Goal: Task Accomplishment & Management: Complete application form

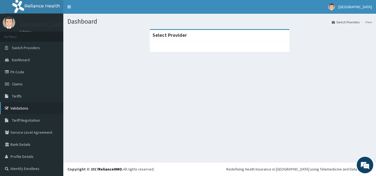
click at [20, 108] on link "Validations" at bounding box center [31, 108] width 63 height 12
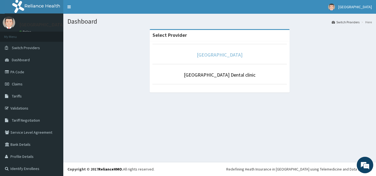
click at [218, 56] on link "[GEOGRAPHIC_DATA]" at bounding box center [220, 55] width 46 height 6
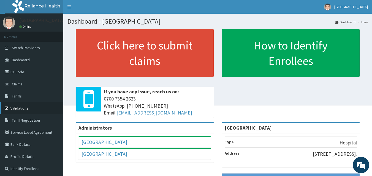
click at [31, 108] on link "Validations" at bounding box center [31, 108] width 63 height 12
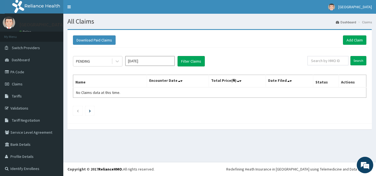
click at [349, 46] on div "Download Paid Claims Add Claim" at bounding box center [219, 40] width 299 height 15
click at [353, 40] on link "Add Claim" at bounding box center [354, 40] width 23 height 9
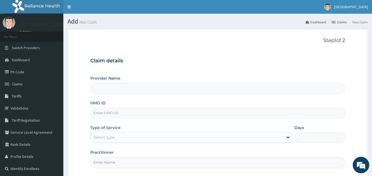
type input "[GEOGRAPHIC_DATA]"
click at [126, 112] on input "HMO ID" at bounding box center [217, 113] width 255 height 11
paste input "chl/11601/b"
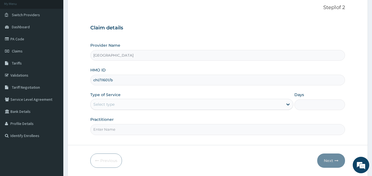
scroll to position [44, 0]
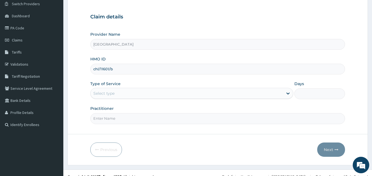
type input "chl/11601/b"
click at [146, 96] on div "Select type" at bounding box center [187, 93] width 192 height 9
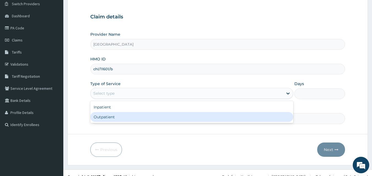
click at [146, 116] on div "Outpatient" at bounding box center [191, 117] width 203 height 10
type input "1"
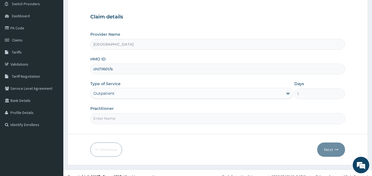
click at [165, 123] on input "Practitioner" at bounding box center [217, 118] width 255 height 11
type input "Dr Hally"
click at [332, 151] on button "Next" at bounding box center [331, 150] width 28 height 14
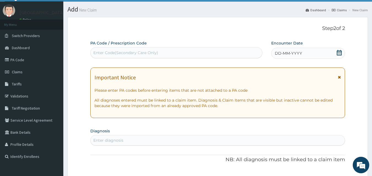
scroll to position [0, 0]
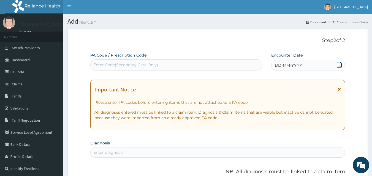
click at [338, 66] on icon at bounding box center [339, 65] width 6 height 6
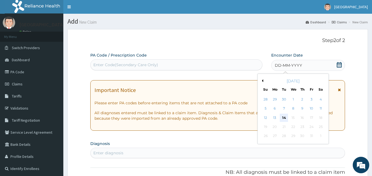
click at [285, 117] on div "14" at bounding box center [284, 118] width 8 height 8
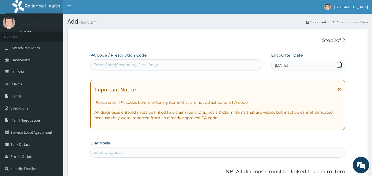
scroll to position [11, 0]
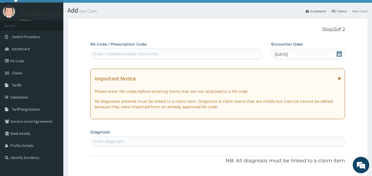
click at [215, 142] on div "Enter diagnosis" at bounding box center [218, 141] width 254 height 9
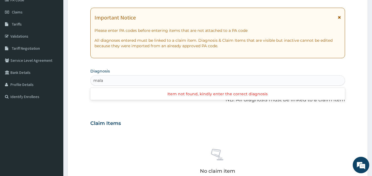
scroll to position [77, 0]
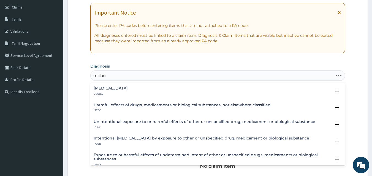
type input "malaria"
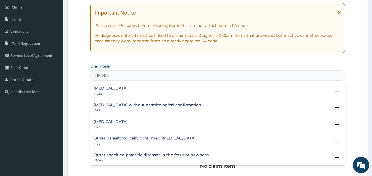
click at [128, 121] on h4 "Malaria, unspecified" at bounding box center [111, 122] width 34 height 4
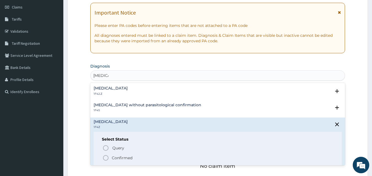
click at [124, 159] on p "Confirmed" at bounding box center [122, 159] width 21 height 6
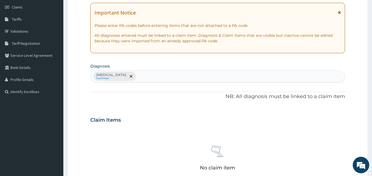
click at [154, 74] on div "Malaria, unspecified Confirmed" at bounding box center [218, 77] width 254 height 12
type input "sepsis"
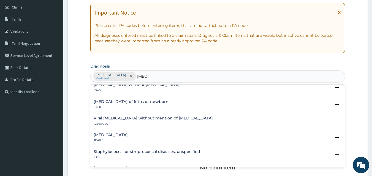
scroll to position [0, 0]
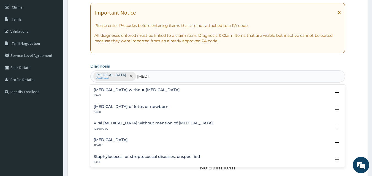
click at [127, 90] on h4 "Sepsis without septic shock" at bounding box center [137, 90] width 86 height 4
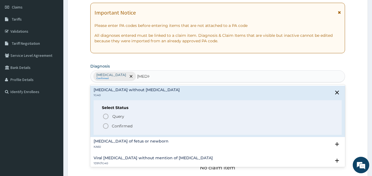
click at [117, 124] on p "Confirmed" at bounding box center [122, 127] width 21 height 6
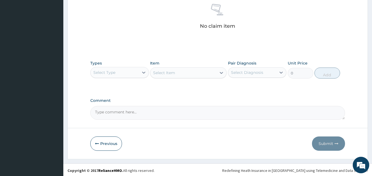
scroll to position [220, 0]
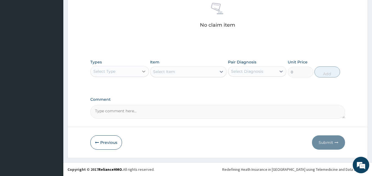
click at [145, 72] on icon at bounding box center [144, 72] width 6 height 6
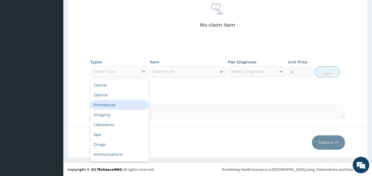
click at [139, 105] on div "Procedures" at bounding box center [119, 105] width 59 height 10
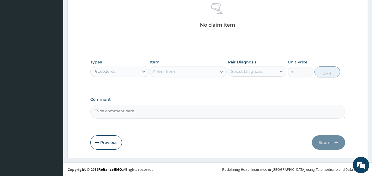
click at [222, 72] on icon at bounding box center [221, 72] width 3 height 2
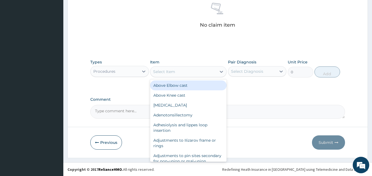
click at [211, 69] on div "Select Item" at bounding box center [183, 71] width 66 height 9
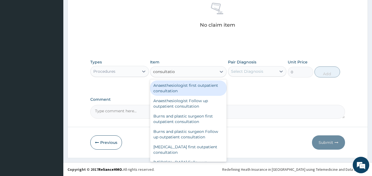
type input "consultation"
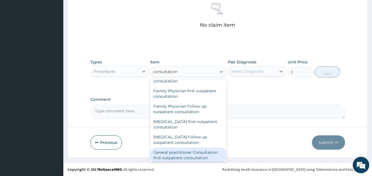
click at [203, 156] on div "General practitioner Consultation first outpatient consultation" at bounding box center [188, 155] width 77 height 15
type input "3547.5"
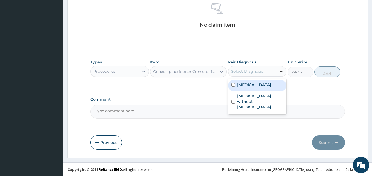
click at [279, 71] on icon at bounding box center [281, 72] width 6 height 6
click at [277, 85] on div "Malaria, unspecified" at bounding box center [257, 85] width 59 height 11
checkbox input "true"
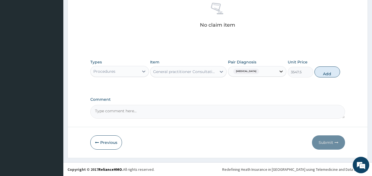
click at [281, 73] on icon at bounding box center [281, 72] width 6 height 6
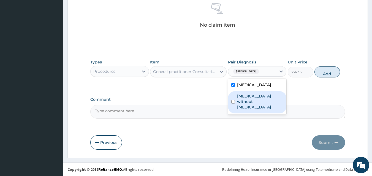
click at [268, 94] on label "Sepsis without septic shock" at bounding box center [260, 102] width 46 height 17
checkbox input "true"
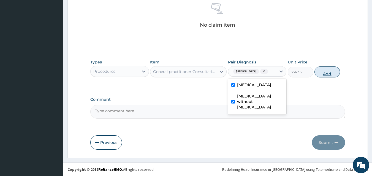
click at [320, 70] on button "Add" at bounding box center [327, 72] width 26 height 11
type input "0"
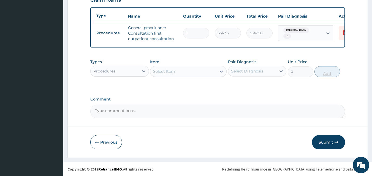
scroll to position [202, 0]
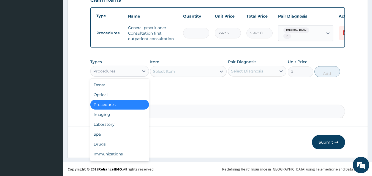
click at [122, 71] on div "Procedures" at bounding box center [115, 71] width 48 height 9
click at [112, 123] on div "Laboratory" at bounding box center [119, 125] width 59 height 10
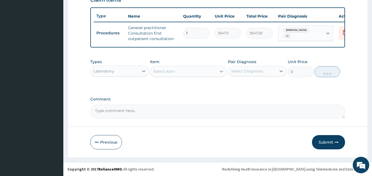
click at [222, 69] on icon at bounding box center [222, 72] width 6 height 6
click at [204, 68] on div "Select Item" at bounding box center [183, 71] width 66 height 9
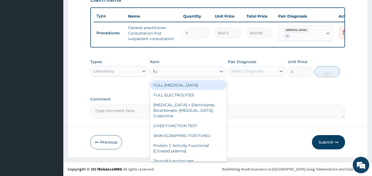
type input "f"
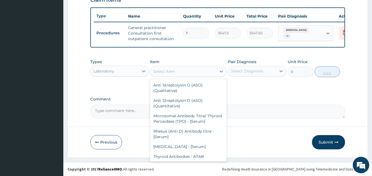
type input "c"
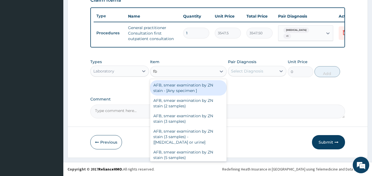
type input "fbc"
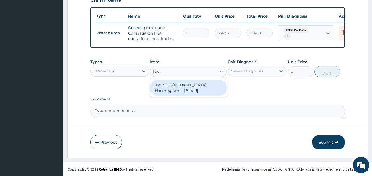
click at [209, 88] on div "FBC CBC-Complete Blood Count (Haemogram) - [Blood]" at bounding box center [188, 87] width 77 height 15
type input "4300"
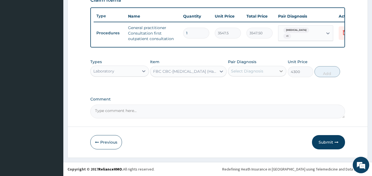
click at [281, 73] on icon at bounding box center [281, 72] width 6 height 6
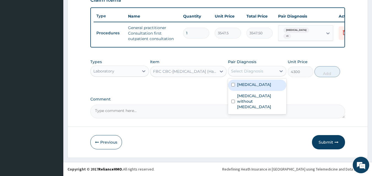
click at [277, 89] on div "Malaria, unspecified" at bounding box center [257, 85] width 59 height 11
checkbox input "true"
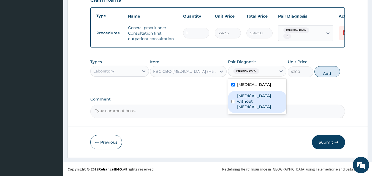
click at [232, 100] on input "checkbox" at bounding box center [233, 102] width 4 height 4
checkbox input "true"
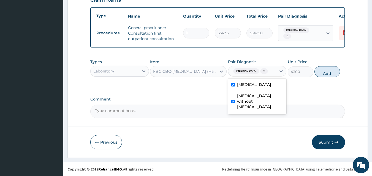
click at [235, 86] on div "Malaria, unspecified" at bounding box center [257, 85] width 59 height 11
checkbox input "false"
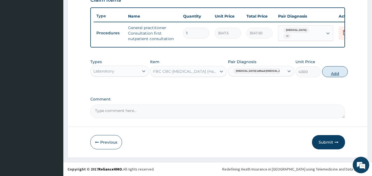
click at [325, 71] on button "Add" at bounding box center [335, 71] width 26 height 11
type input "0"
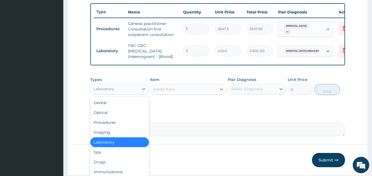
click at [127, 94] on div "Laboratory" at bounding box center [115, 89] width 48 height 9
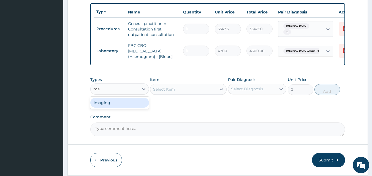
type input "m"
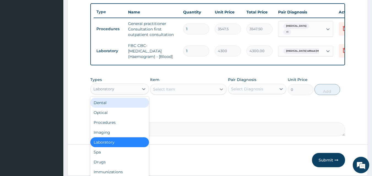
click at [221, 91] on icon at bounding box center [221, 90] width 3 height 2
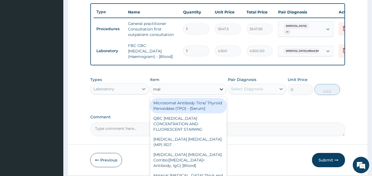
type input "mala"
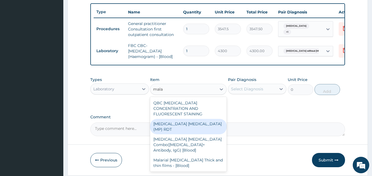
click at [212, 124] on div "MALARIA PARASITE (MP) RDT" at bounding box center [188, 126] width 77 height 15
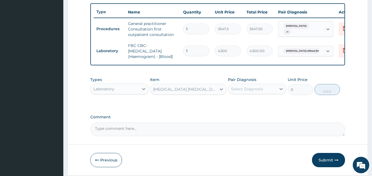
type input "1612.5"
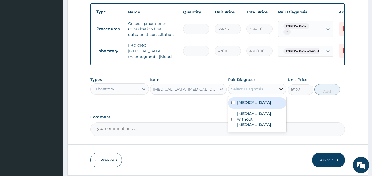
click at [282, 92] on icon at bounding box center [281, 89] width 6 height 6
click at [276, 106] on div "Malaria, unspecified" at bounding box center [257, 103] width 59 height 11
checkbox input "true"
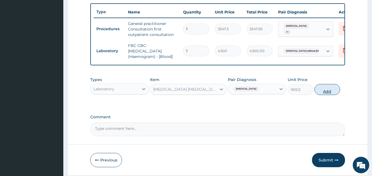
click at [329, 92] on button "Add" at bounding box center [327, 89] width 26 height 11
type input "0"
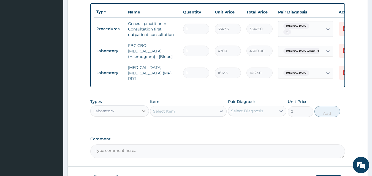
click at [143, 112] on icon at bounding box center [143, 111] width 3 height 2
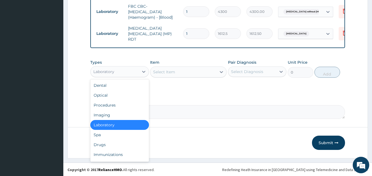
scroll to position [243, 0]
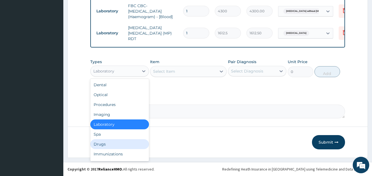
click at [97, 144] on div "Drugs" at bounding box center [119, 145] width 59 height 10
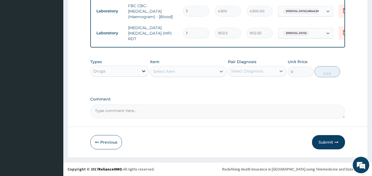
click at [143, 73] on icon at bounding box center [144, 72] width 6 height 6
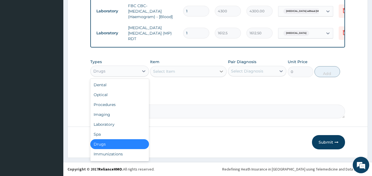
click at [222, 72] on icon at bounding box center [222, 72] width 6 height 6
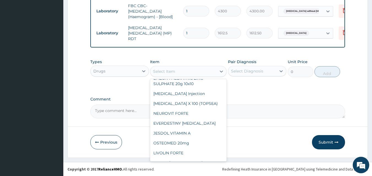
scroll to position [88, 0]
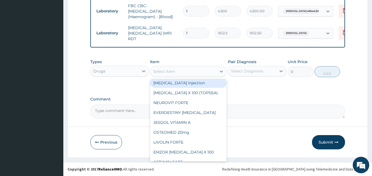
click at [183, 68] on div "Select Item" at bounding box center [183, 71] width 66 height 9
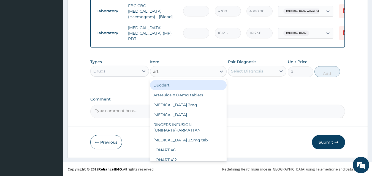
type input "arte"
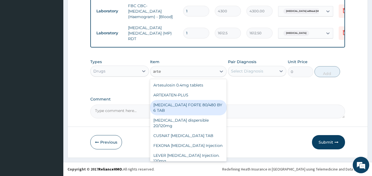
click at [196, 102] on div "COARTEM FORTE 80/480 BY 6 TAB" at bounding box center [188, 107] width 77 height 15
type input "449.35"
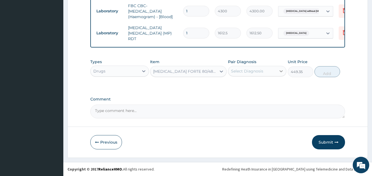
click at [283, 73] on icon at bounding box center [281, 72] width 6 height 6
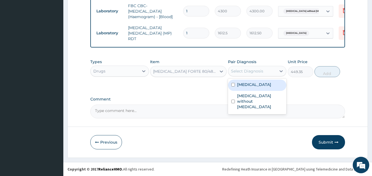
click at [271, 83] on label "Malaria, unspecified" at bounding box center [254, 85] width 34 height 6
checkbox input "true"
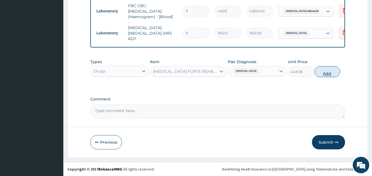
click at [327, 73] on button "Add" at bounding box center [327, 71] width 26 height 11
type input "0"
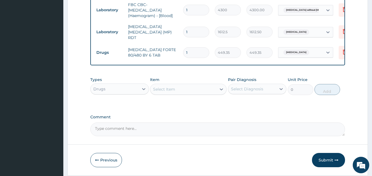
click at [195, 50] on input "1" at bounding box center [196, 52] width 26 height 11
type input "0.00"
type input "6"
type input "2696.10"
type input "6"
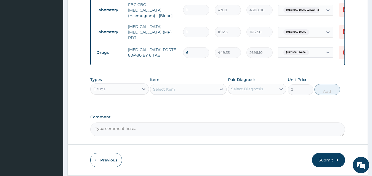
click at [215, 105] on div "Types Drugs Item Select Item Pair Diagnosis Select Diagnosis Unit Price 0 Add" at bounding box center [217, 90] width 255 height 32
click at [174, 89] on div "Select Item" at bounding box center [164, 90] width 22 height 6
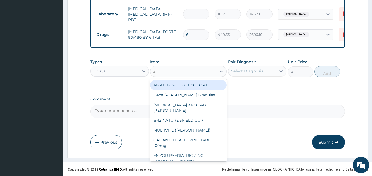
scroll to position [262, 0]
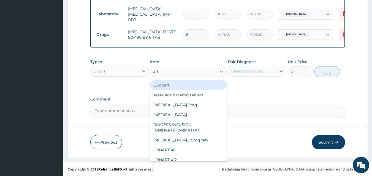
type input "arte"
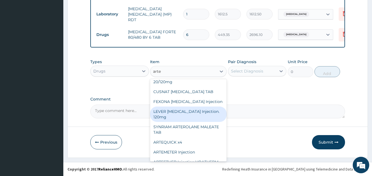
scroll to position [55, 0]
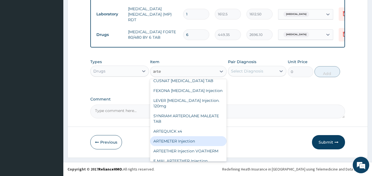
click at [196, 137] on div "ARTEMETER Injection" at bounding box center [188, 142] width 77 height 10
type input "946"
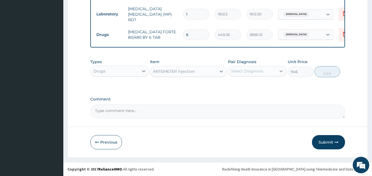
click at [281, 71] on icon at bounding box center [281, 72] width 6 height 6
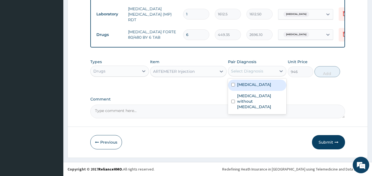
click at [279, 85] on div "Malaria, unspecified" at bounding box center [257, 85] width 59 height 11
checkbox input "true"
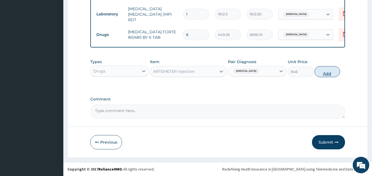
click at [327, 75] on button "Add" at bounding box center [327, 71] width 26 height 11
type input "0"
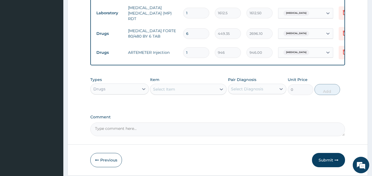
click at [188, 91] on div "Select Item" at bounding box center [183, 89] width 66 height 9
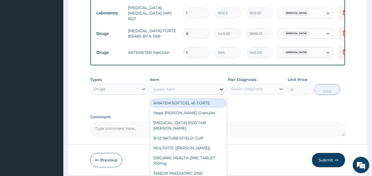
click at [222, 91] on icon at bounding box center [222, 90] width 6 height 6
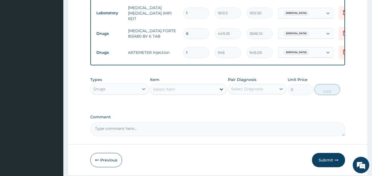
click at [222, 91] on icon at bounding box center [222, 90] width 6 height 6
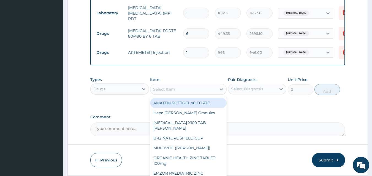
click at [190, 49] on input "1" at bounding box center [196, 52] width 26 height 11
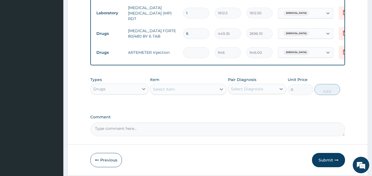
type input "0.00"
type input "6"
type input "5676.00"
type input "6"
click at [180, 90] on div "Select Item" at bounding box center [183, 89] width 66 height 9
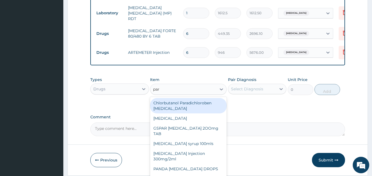
type input "para"
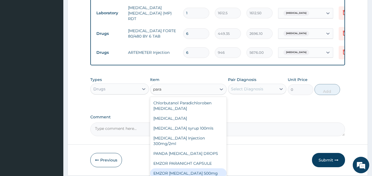
click at [206, 171] on div "EMZOR PARACETAMOL 500mg" at bounding box center [188, 174] width 77 height 10
type input "23.65"
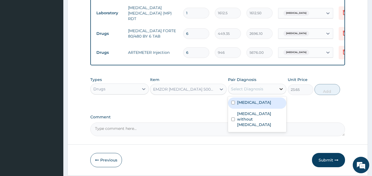
click at [282, 91] on icon at bounding box center [281, 89] width 6 height 6
click at [269, 104] on label "Malaria, unspecified" at bounding box center [254, 103] width 34 height 6
checkbox input "true"
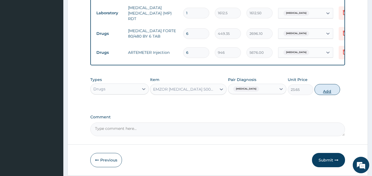
click at [326, 89] on button "Add" at bounding box center [327, 89] width 26 height 11
type input "0"
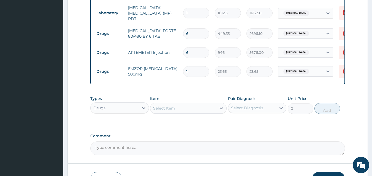
type input "18"
type input "425.70"
type input "18"
click at [220, 109] on icon at bounding box center [222, 109] width 6 height 6
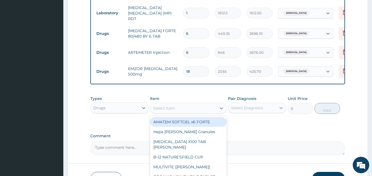
click at [282, 109] on icon at bounding box center [281, 108] width 6 height 6
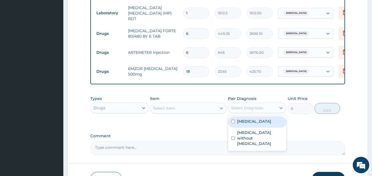
click at [222, 109] on icon at bounding box center [221, 109] width 3 height 2
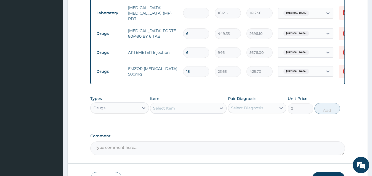
click at [199, 110] on div "Select Item" at bounding box center [183, 108] width 66 height 9
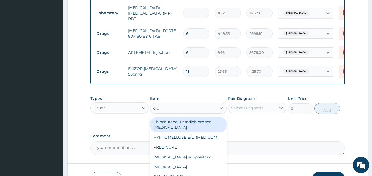
type input "dicl"
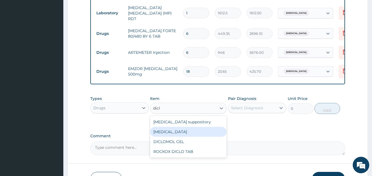
click at [185, 130] on div "Diclofenac" at bounding box center [188, 132] width 77 height 10
type input "591.25"
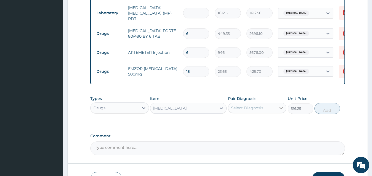
click at [281, 110] on icon at bounding box center [281, 108] width 6 height 6
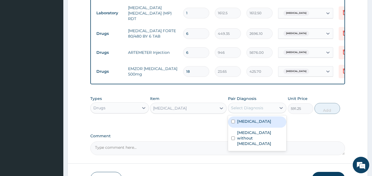
click at [267, 124] on label "Malaria, unspecified" at bounding box center [254, 122] width 34 height 6
checkbox input "true"
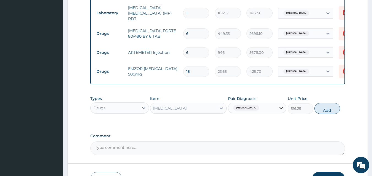
click at [281, 111] on icon at bounding box center [281, 108] width 6 height 6
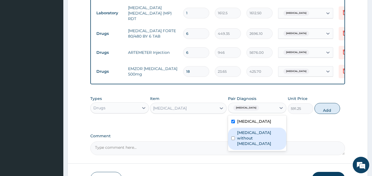
click at [270, 135] on label "Sepsis without septic shock" at bounding box center [260, 138] width 46 height 17
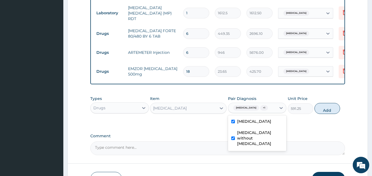
checkbox input "true"
click at [324, 105] on button "Add" at bounding box center [327, 108] width 26 height 11
type input "0"
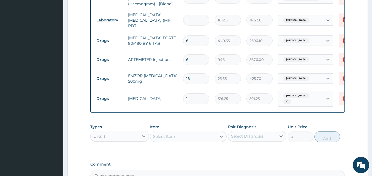
scroll to position [262, 0]
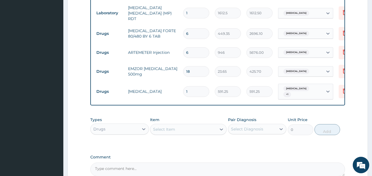
click at [333, 123] on div "Types Drugs Item Select Item Pair Diagnosis Select Diagnosis Unit Price 0 Add" at bounding box center [217, 127] width 255 height 24
click at [221, 132] on icon at bounding box center [222, 130] width 6 height 6
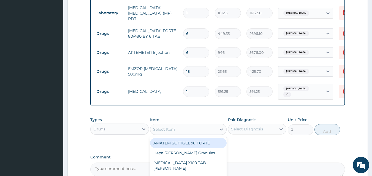
click at [190, 132] on div "Select Item" at bounding box center [183, 129] width 66 height 9
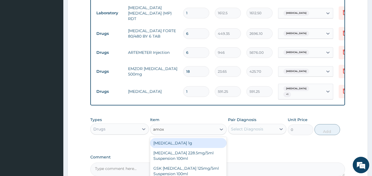
type input "amoxi"
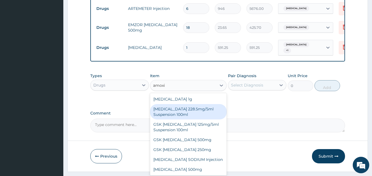
scroll to position [317, 0]
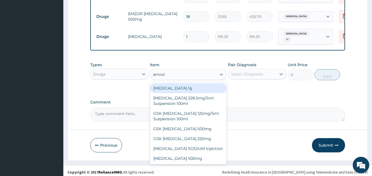
click at [170, 90] on div "Co-amoxiclav 1g" at bounding box center [188, 88] width 77 height 10
type input "709.5"
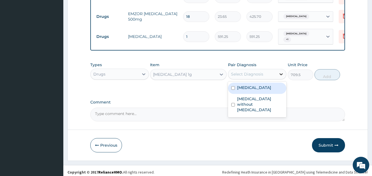
click at [280, 75] on icon at bounding box center [281, 75] width 3 height 2
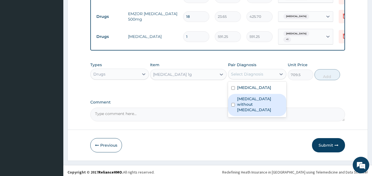
click at [265, 100] on label "Sepsis without septic shock" at bounding box center [260, 104] width 46 height 17
checkbox input "true"
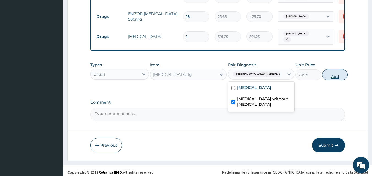
click at [328, 75] on button "Add" at bounding box center [335, 74] width 26 height 11
type input "0"
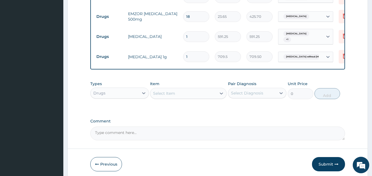
type input "14"
type input "9933.00"
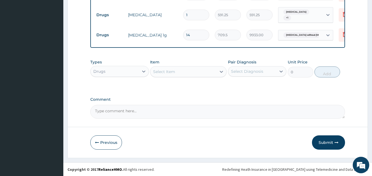
scroll to position [340, 0]
type input "14"
click at [331, 143] on button "Submit" at bounding box center [328, 142] width 33 height 14
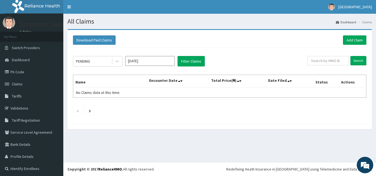
scroll to position [1, 0]
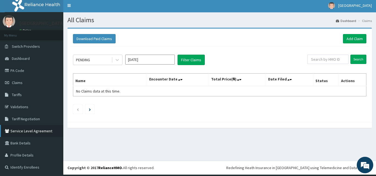
click at [50, 137] on link "Service Level Agreement" at bounding box center [31, 131] width 63 height 12
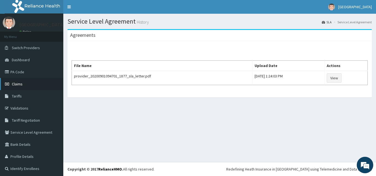
click at [19, 85] on span "Claims" at bounding box center [17, 84] width 11 height 5
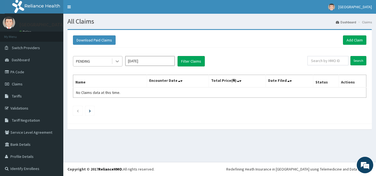
click at [117, 60] on icon at bounding box center [118, 62] width 6 height 6
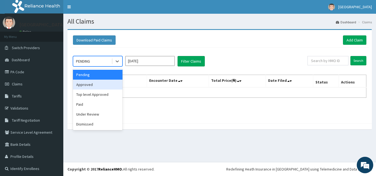
click at [99, 83] on div "Approved" at bounding box center [98, 85] width 50 height 10
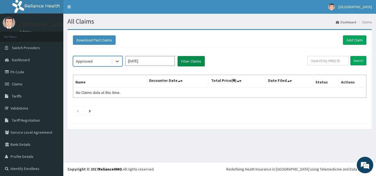
click at [194, 62] on button "Filter Claims" at bounding box center [191, 61] width 27 height 10
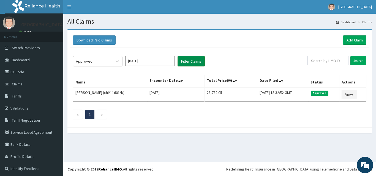
click at [194, 62] on button "Filter Claims" at bounding box center [191, 61] width 27 height 10
